Goal: Consume media (video, audio)

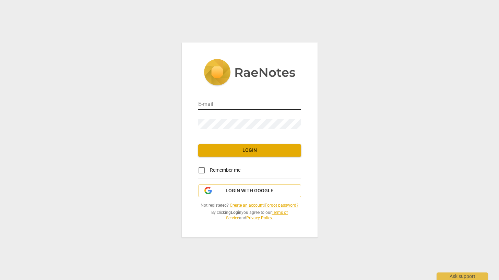
click at [211, 105] on input "email" at bounding box center [249, 105] width 103 height 10
click at [0, 0] on com-1password-button at bounding box center [0, 0] width 0 height 0
type input "[EMAIL_ADDRESS][DOMAIN_NAME]"
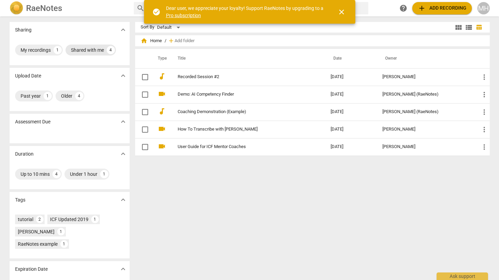
click at [92, 49] on div "Shared with me" at bounding box center [87, 50] width 33 height 7
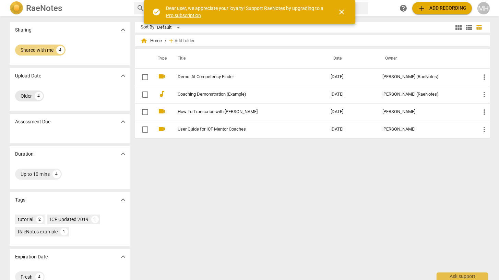
click at [22, 97] on div "Older" at bounding box center [26, 96] width 11 height 7
click at [342, 11] on span "close" at bounding box center [342, 12] width 8 height 8
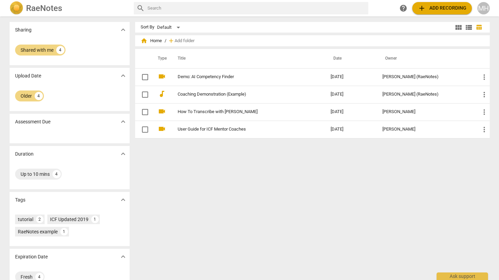
click at [48, 9] on h2 "RaeNotes" at bounding box center [44, 8] width 36 height 10
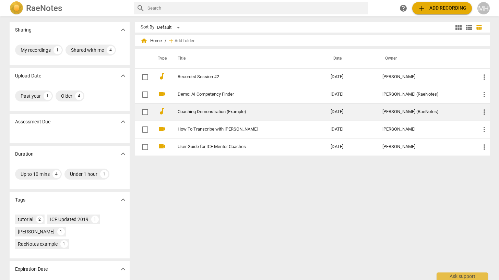
click at [228, 112] on link "Coaching Demonstration (Example)" at bounding box center [242, 111] width 128 height 5
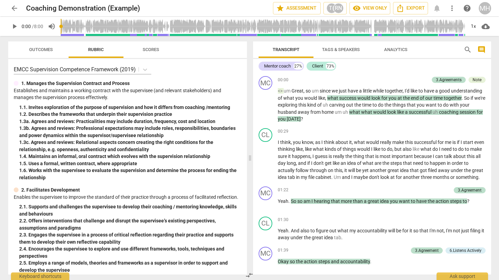
click at [10, 26] on span "play_arrow" at bounding box center [14, 26] width 8 height 8
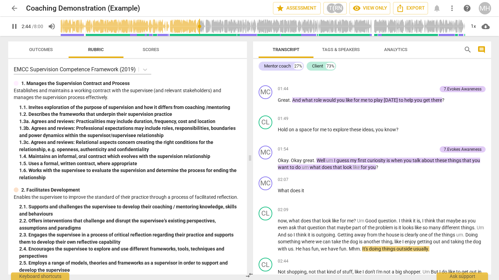
scroll to position [425, 0]
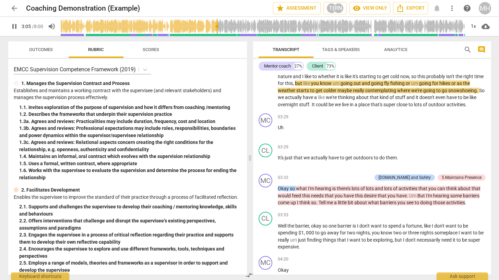
type input "186"
click at [13, 28] on span "pause" at bounding box center [14, 26] width 8 height 8
type input "188"
